Goal: Contribute content: Share content

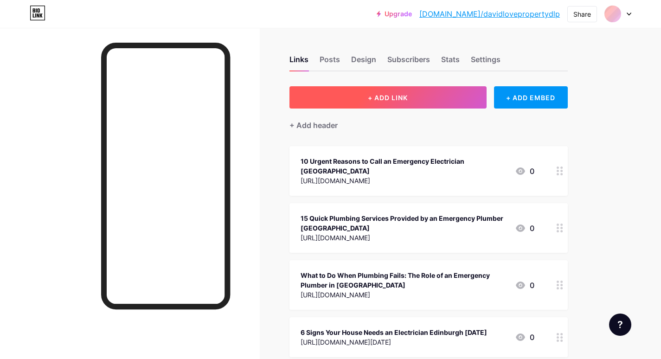
click at [387, 101] on span "+ ADD LINK" at bounding box center [388, 98] width 40 height 8
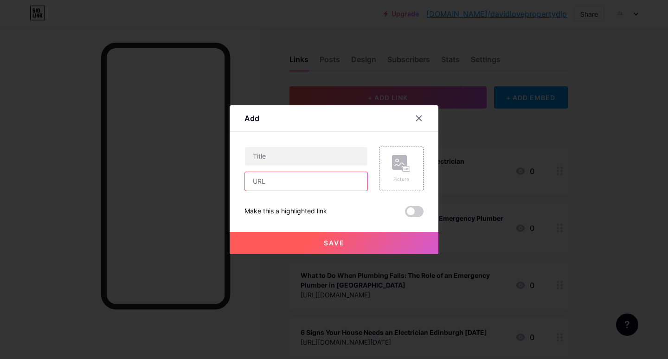
click at [281, 184] on input "text" at bounding box center [306, 181] width 122 height 19
paste input "[URL][DOMAIN_NAME]"
type input "[URL][DOMAIN_NAME]"
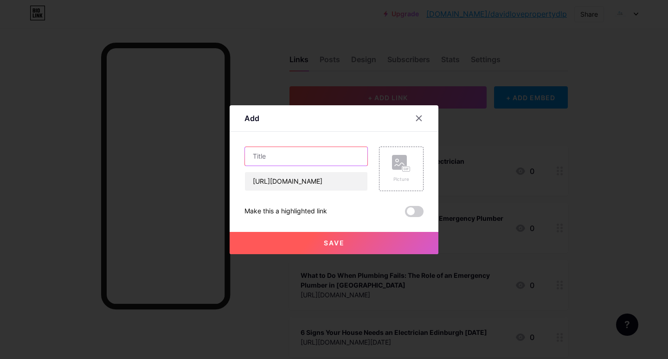
click at [268, 159] on input "text" at bounding box center [306, 156] width 122 height 19
paste input "Emergency Electrician [GEOGRAPHIC_DATA]: Essential Information for Homeowners a…"
type input "Emergency Electrician [GEOGRAPHIC_DATA]: Essential Information for Homeowners a…"
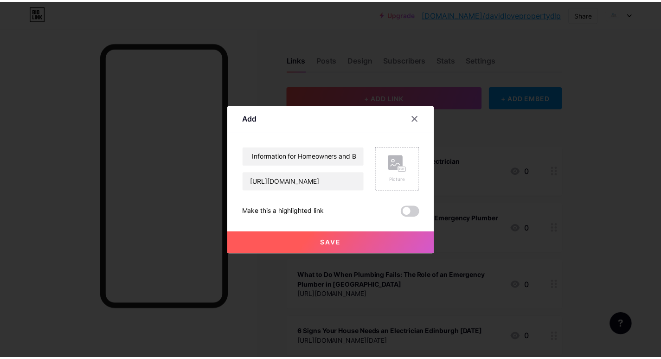
scroll to position [0, 0]
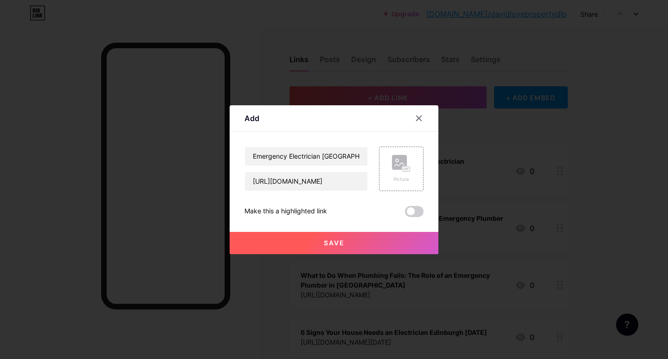
click at [317, 249] on button "Save" at bounding box center [333, 243] width 209 height 22
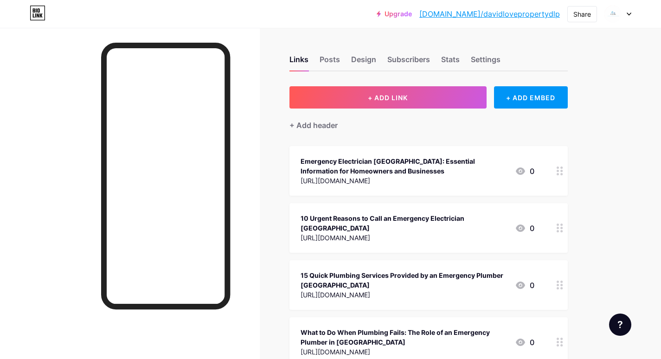
click at [498, 17] on link "[DOMAIN_NAME]/davidlovepropertydlp" at bounding box center [489, 13] width 140 height 11
